Goal: Navigation & Orientation: Find specific page/section

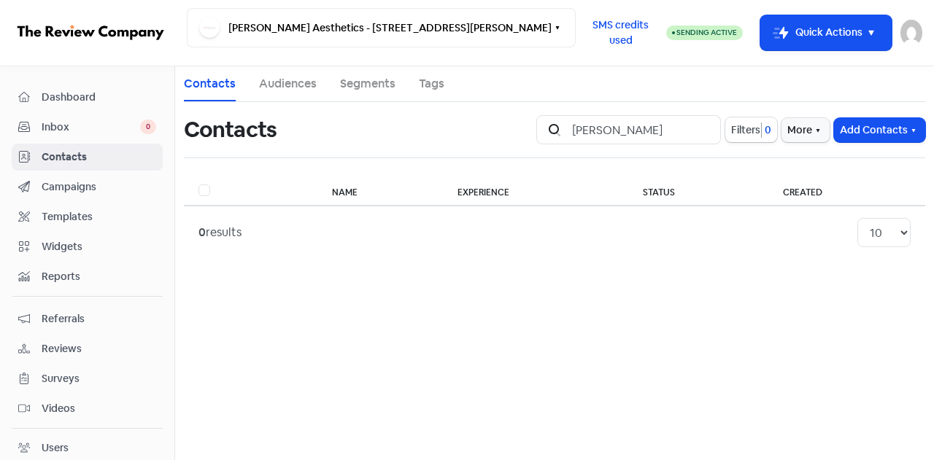
click at [57, 151] on span "Contacts" at bounding box center [99, 157] width 115 height 15
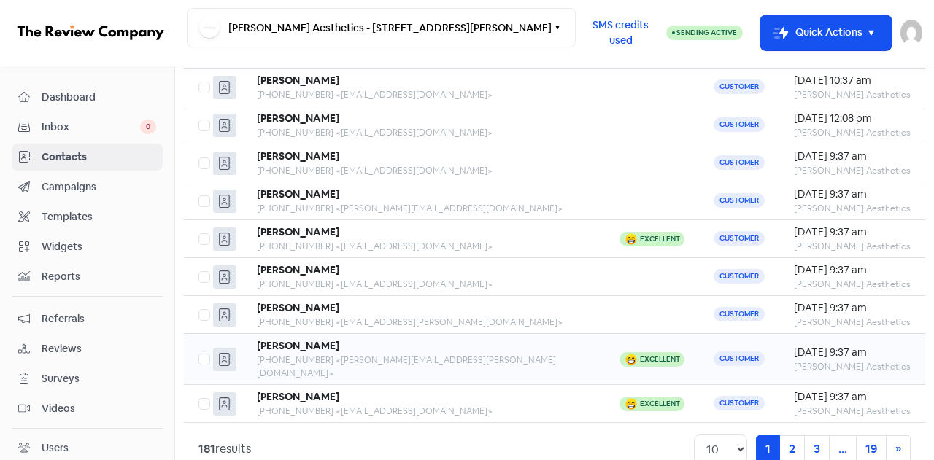
scroll to position [191, 0]
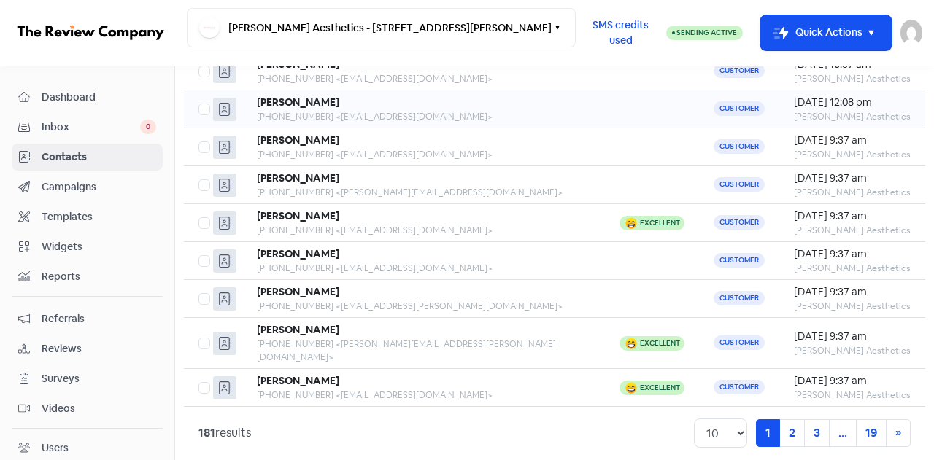
click at [321, 107] on div "[PERSON_NAME]" at bounding box center [423, 102] width 333 height 15
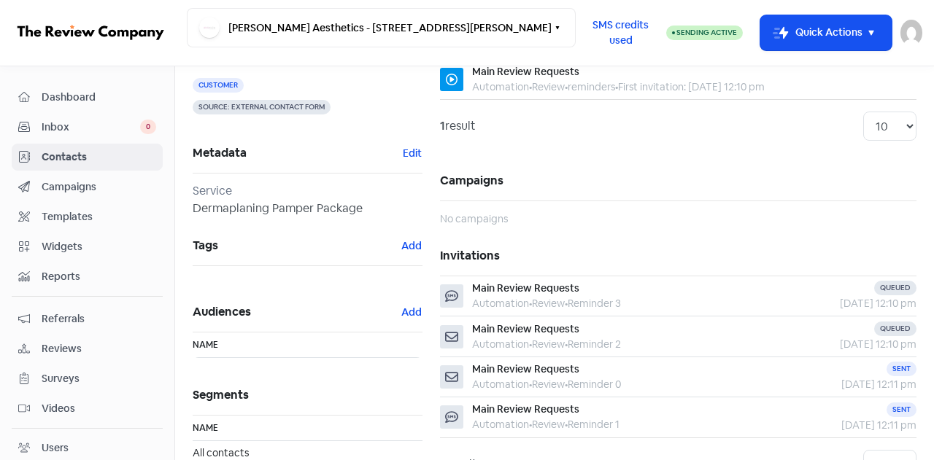
scroll to position [209, 0]
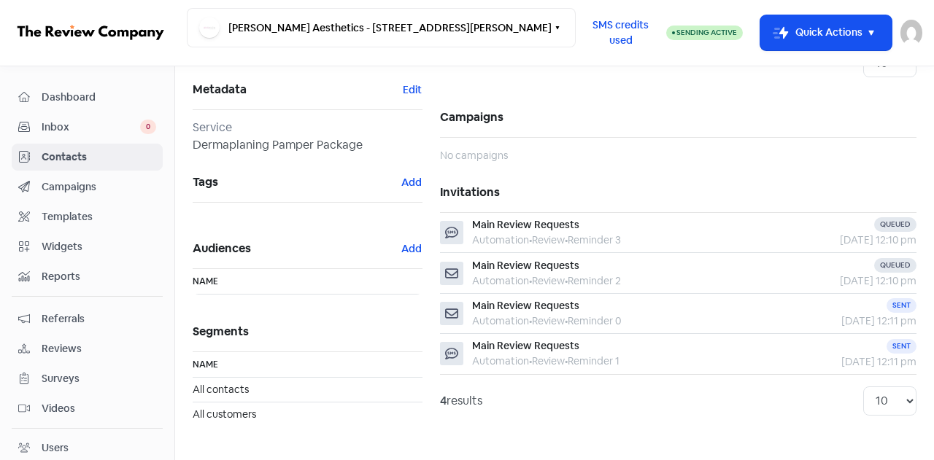
click at [69, 158] on span "Contacts" at bounding box center [99, 157] width 115 height 15
